Goal: Information Seeking & Learning: Learn about a topic

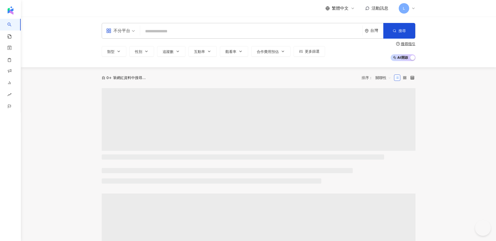
click at [81, 105] on main "不分平台 台灣 搜尋 類型 性別 追蹤數 互動率 觀看率 合作費用預估 更多篩選 搜尋指引 AI 開啟 AI 關閉 自 0+ 筆網紅資料中搜尋... 排序： …" at bounding box center [258, 232] width 475 height 430
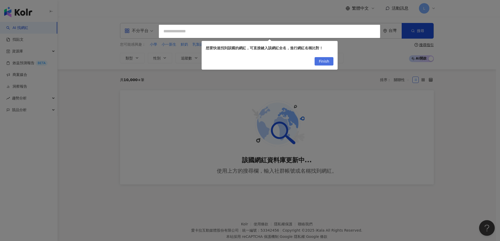
click at [325, 62] on span "Finish" at bounding box center [324, 61] width 10 height 8
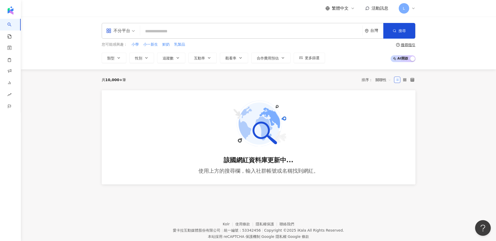
click at [221, 78] on div "共 10,000+ 筆 排序： 關聯性" at bounding box center [259, 80] width 314 height 8
click at [163, 33] on input "search" at bounding box center [251, 31] width 218 height 10
click at [181, 33] on input "search" at bounding box center [251, 31] width 218 height 10
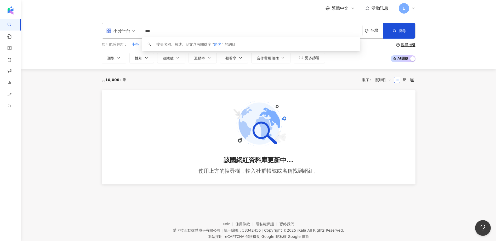
type input "***"
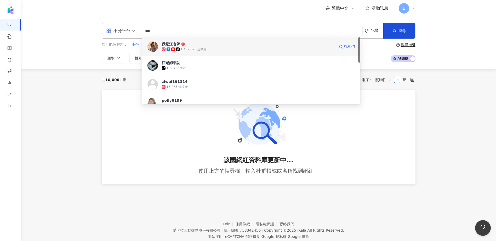
click at [199, 47] on div "1,432,025 追蹤者" at bounding box center [194, 49] width 26 height 4
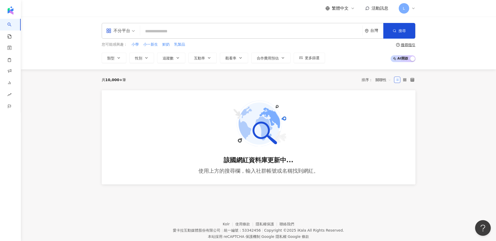
click at [156, 34] on input "search" at bounding box center [251, 31] width 218 height 10
paste input "**********"
type input "**********"
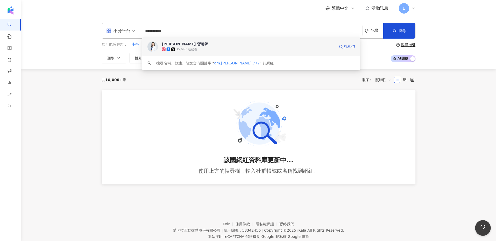
click at [212, 49] on div "35,647 追蹤者" at bounding box center [248, 49] width 173 height 5
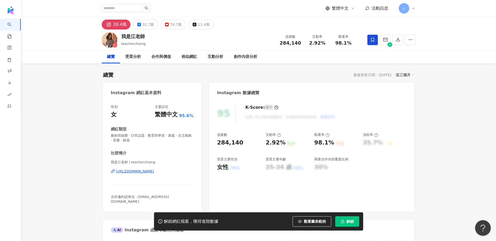
click at [154, 172] on div "[URL][DOMAIN_NAME]" at bounding box center [135, 171] width 38 height 5
drag, startPoint x: 300, startPoint y: 45, endPoint x: 281, endPoint y: 44, distance: 19.1
click at [281, 44] on div "284,140" at bounding box center [290, 43] width 21 height 5
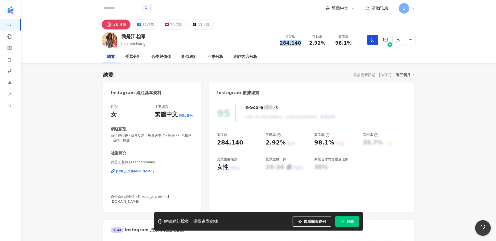
copy span "284,140"
drag, startPoint x: 196, startPoint y: 173, endPoint x: 105, endPoint y: 175, distance: 91.5
click at [105, 175] on div "性別 女 主要語言 繁體中文 95.6% 網紅類型 藝術與娛樂 · 日常話題 · 教育與學習 · 家庭 · 生活風格 · 音樂 · 旅遊 社群簡介 我是江老師…" at bounding box center [152, 156] width 99 height 113
copy div "https://www.instagram.com/teacherchiang/"
drag, startPoint x: 325, startPoint y: 44, endPoint x: 310, endPoint y: 45, distance: 14.9
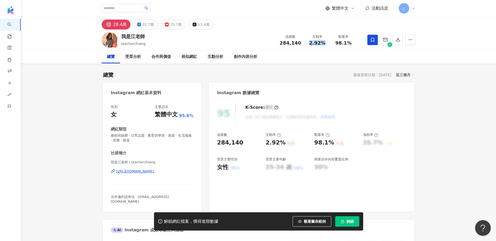
click at [310, 45] on div "2.92%" at bounding box center [317, 43] width 20 height 5
copy span "2.92%"
click at [331, 51] on div "總覽 受眾分析 合作與價值 相似網紅 互動分析 創作內容分析" at bounding box center [259, 56] width 314 height 13
drag, startPoint x: 336, startPoint y: 44, endPoint x: 351, endPoint y: 43, distance: 15.7
click at [351, 43] on div "98.1%" at bounding box center [343, 43] width 20 height 5
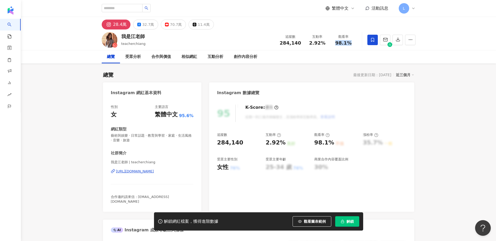
copy span "98.1%"
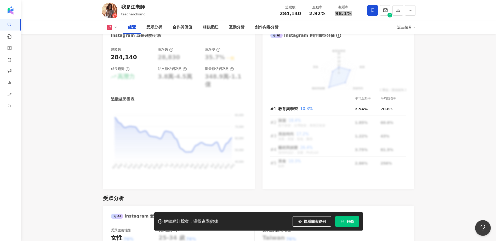
scroll to position [244, 0]
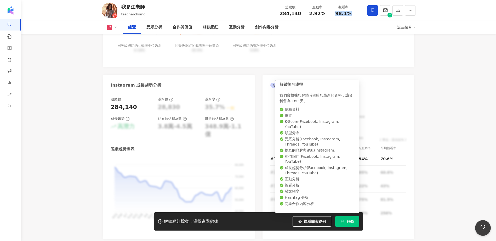
click at [346, 221] on span "解鎖" at bounding box center [349, 222] width 7 height 4
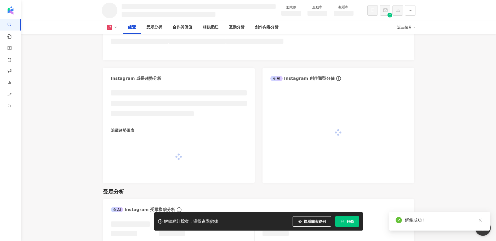
scroll to position [246, 0]
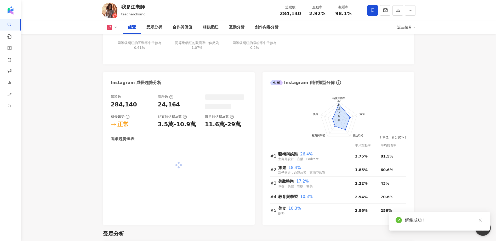
scroll to position [241, 0]
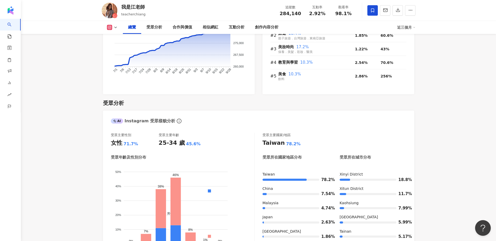
scroll to position [418, 0]
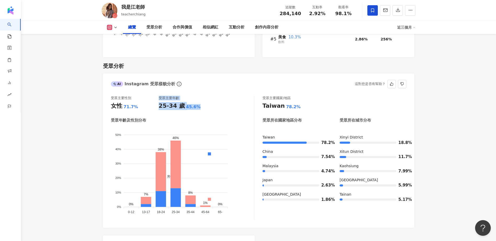
drag, startPoint x: 196, startPoint y: 103, endPoint x: 152, endPoint y: 103, distance: 44.4
click at [152, 103] on div "受眾主要性別 女性 71.7% 受眾主要年齡 25-34 歲 45.6%" at bounding box center [182, 103] width 143 height 14
click at [153, 104] on div "女性 71.7%" at bounding box center [135, 106] width 48 height 8
drag, startPoint x: 159, startPoint y: 102, endPoint x: 196, endPoint y: 102, distance: 36.3
click at [196, 102] on div "25-34 歲 45.6%" at bounding box center [183, 106] width 48 height 8
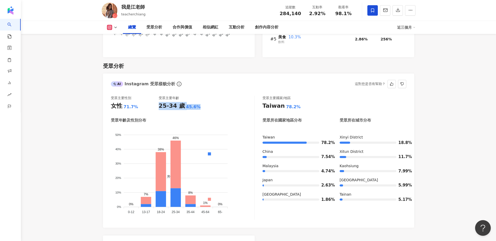
copy div "25-34 歲 45.6%"
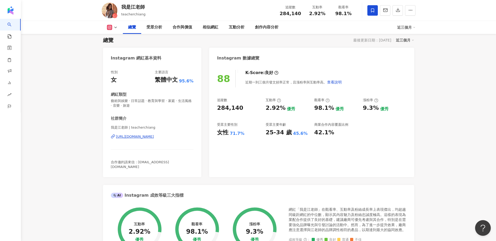
scroll to position [0, 0]
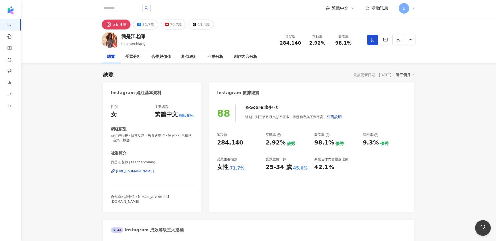
click at [137, 30] on div "我是江老師 teacherchiang 追蹤數 284,140 互動率 2.92% 觀看率 98.1%" at bounding box center [258, 40] width 334 height 21
click at [138, 29] on button "32.7萬" at bounding box center [145, 25] width 25 height 10
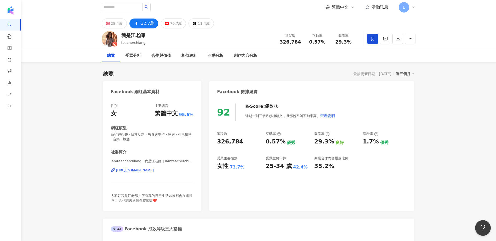
scroll to position [4, 0]
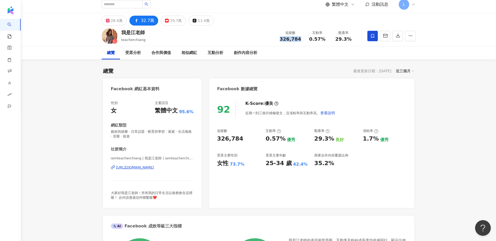
drag, startPoint x: 300, startPoint y: 40, endPoint x: 279, endPoint y: 40, distance: 21.7
click at [279, 40] on div "追蹤數 326,784" at bounding box center [290, 35] width 28 height 11
copy span "326,784"
drag, startPoint x: 86, startPoint y: 174, endPoint x: 125, endPoint y: 171, distance: 38.2
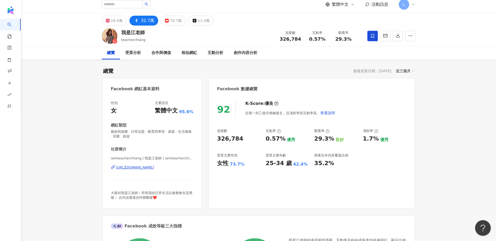
drag, startPoint x: 195, startPoint y: 169, endPoint x: 106, endPoint y: 171, distance: 88.9
click at [106, 171] on div "性別 女 主要語言 繁體中文 95.6% 網紅類型 藝術與娛樂 · 日常話題 · 教育與學習 · 家庭 · 生活風格 · 音樂 · 旅遊 社群簡介 iamte…" at bounding box center [152, 152] width 99 height 113
copy div "[URL][DOMAIN_NAME]"
click at [270, 69] on div "總覽 最後更新日期：2025/9/30 近三個月" at bounding box center [258, 70] width 311 height 7
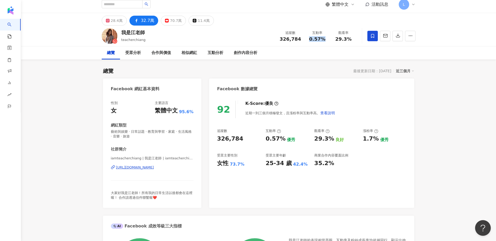
drag, startPoint x: 309, startPoint y: 40, endPoint x: 324, endPoint y: 41, distance: 14.6
click at [324, 41] on div "0.57%" at bounding box center [317, 39] width 20 height 5
copy span "0.57%"
click at [317, 73] on div "總覽 最後更新日期：2025/9/30 近三個月" at bounding box center [258, 70] width 311 height 7
drag, startPoint x: 336, startPoint y: 39, endPoint x: 352, endPoint y: 38, distance: 16.3
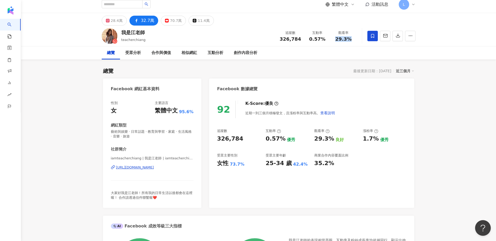
click at [352, 38] on div "29.3%" at bounding box center [343, 39] width 20 height 5
copy span "29.3%"
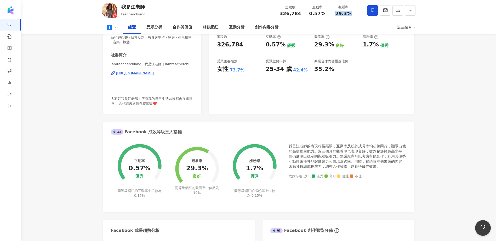
scroll to position [143, 0]
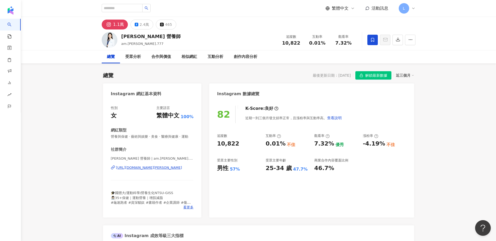
click at [188, 210] on span "看更多" at bounding box center [188, 207] width 10 height 5
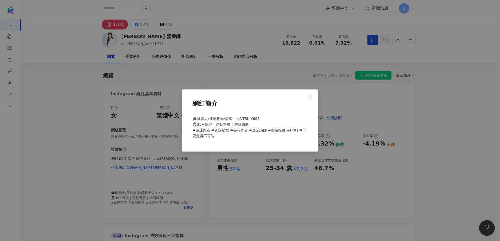
click at [59, 148] on div "網紅簡介 🎓國體大/運動科學/營養生化NTSU-GISS 👩🏻‍⚕️35+保健｜運動營養｜增肌減脂 #龜速跑者 #資深貓奴 #書籍作者 #企業講師 #傷後復健…" at bounding box center [250, 120] width 500 height 241
